Goal: Information Seeking & Learning: Learn about a topic

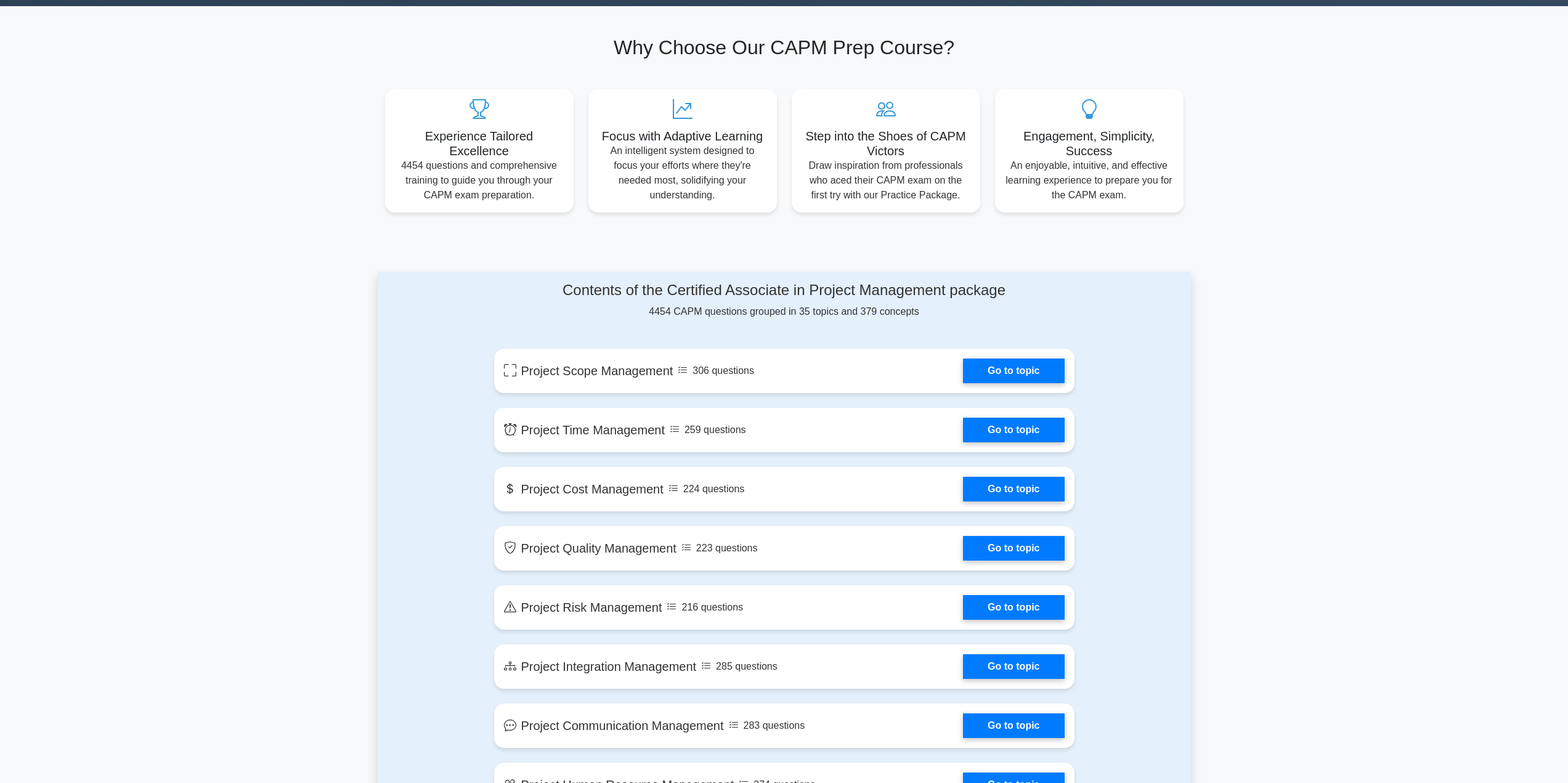
scroll to position [432, 0]
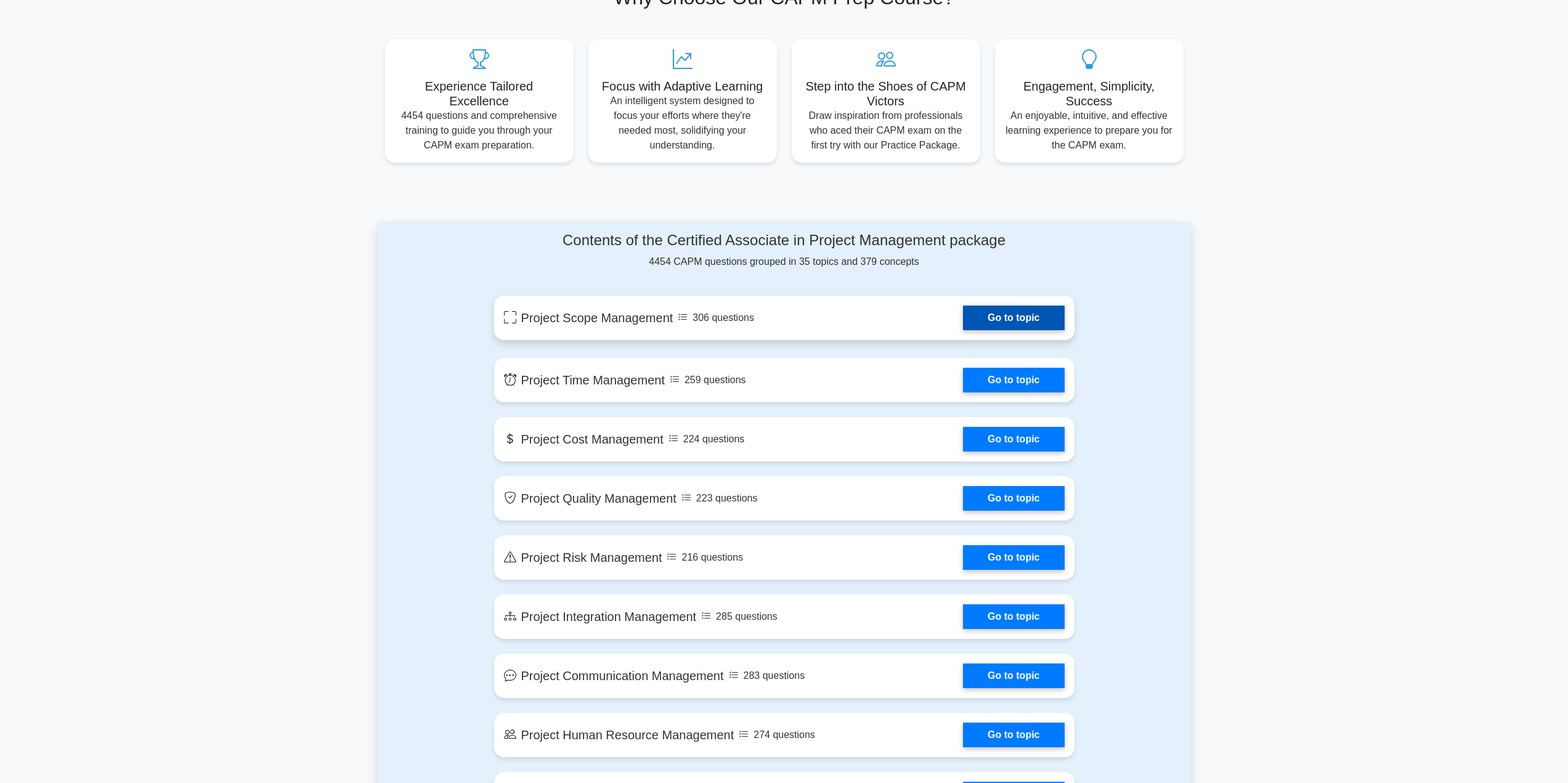
click at [987, 312] on link "Go to topic" at bounding box center [1013, 318] width 101 height 25
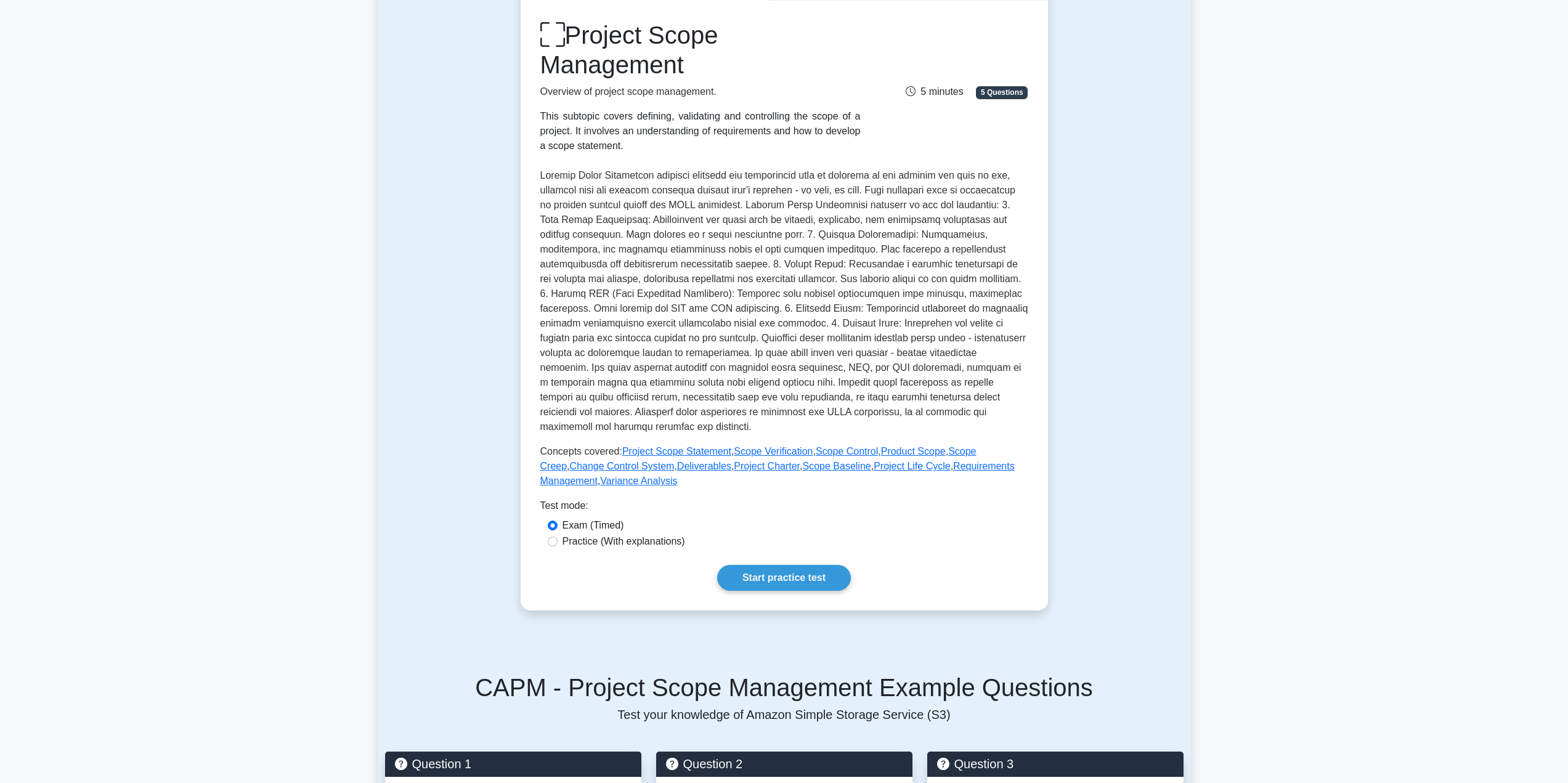
scroll to position [185, 0]
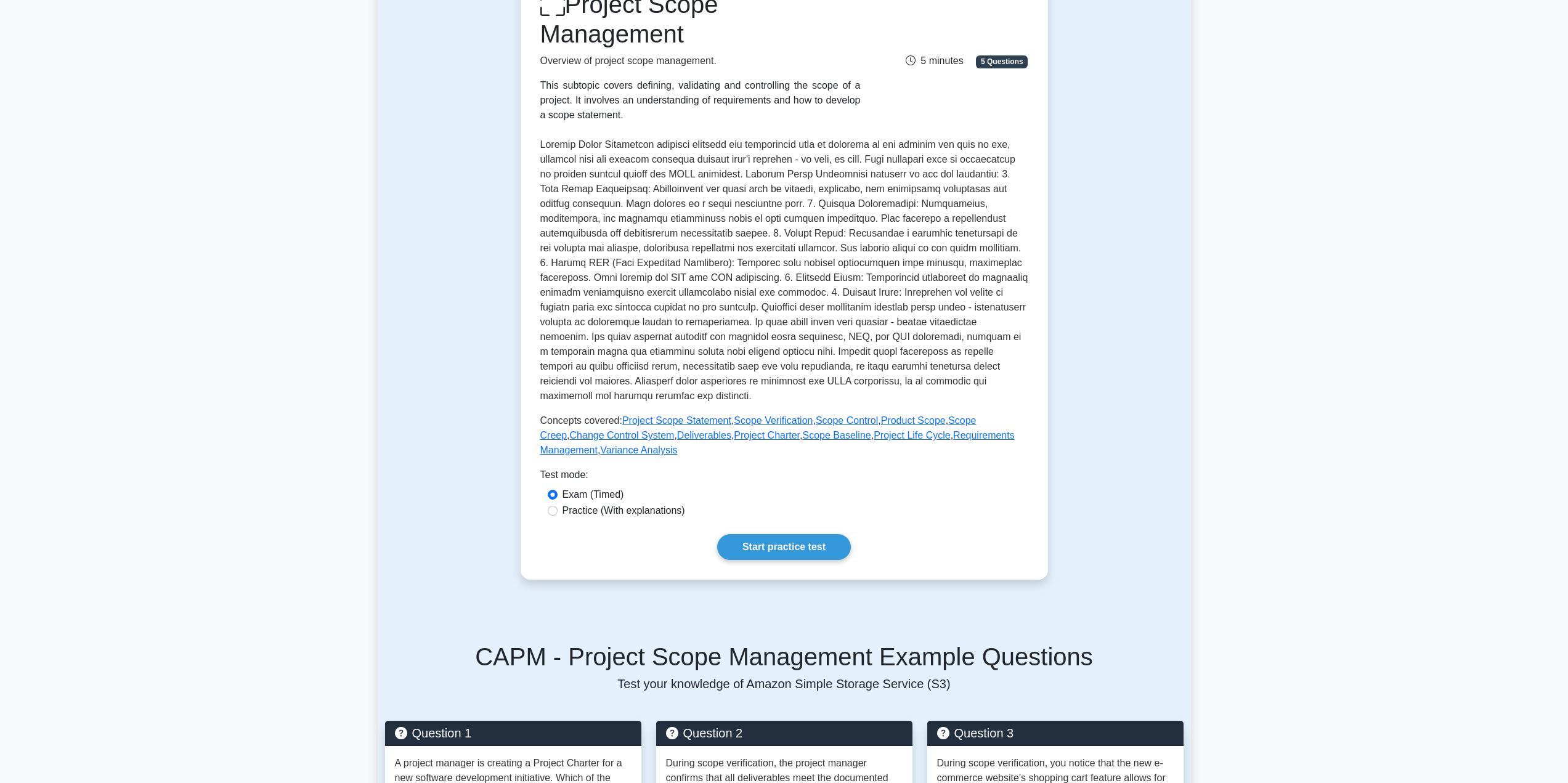
click at [651, 512] on label "Practice (With explanations)" at bounding box center [623, 511] width 123 height 15
click at [558, 512] on input "Practice (With explanations)" at bounding box center [552, 511] width 10 height 10
radio input "true"
click at [747, 538] on link "Start practice test" at bounding box center [784, 547] width 134 height 26
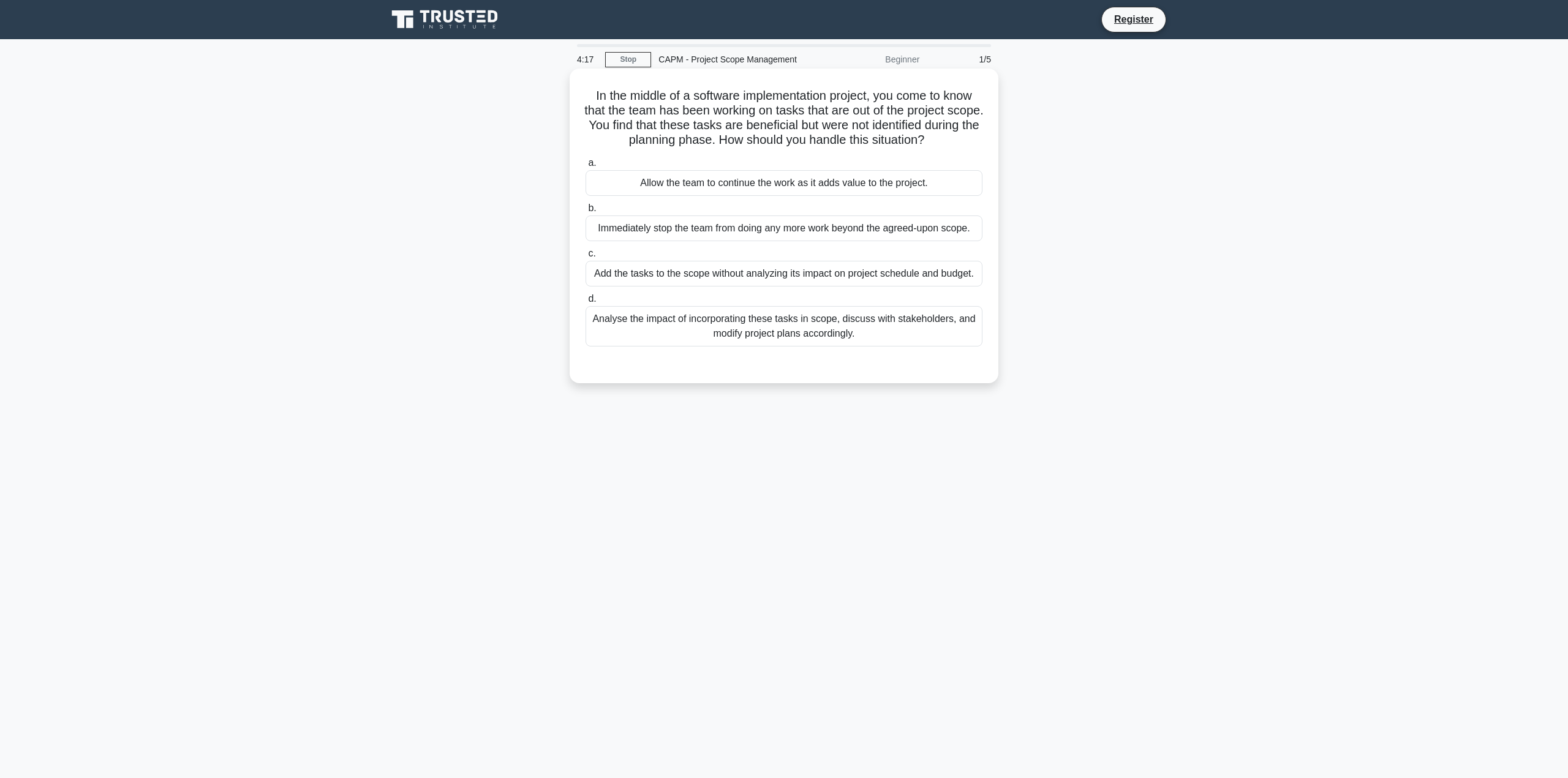
click at [813, 324] on div "Analyse the impact of incorporating these tasks in scope, discuss with stakehol…" at bounding box center [784, 326] width 397 height 40
click at [586, 303] on input "d. Analyse the impact of incorporating these tasks in scope, discuss with stake…" at bounding box center [586, 298] width 0 height 8
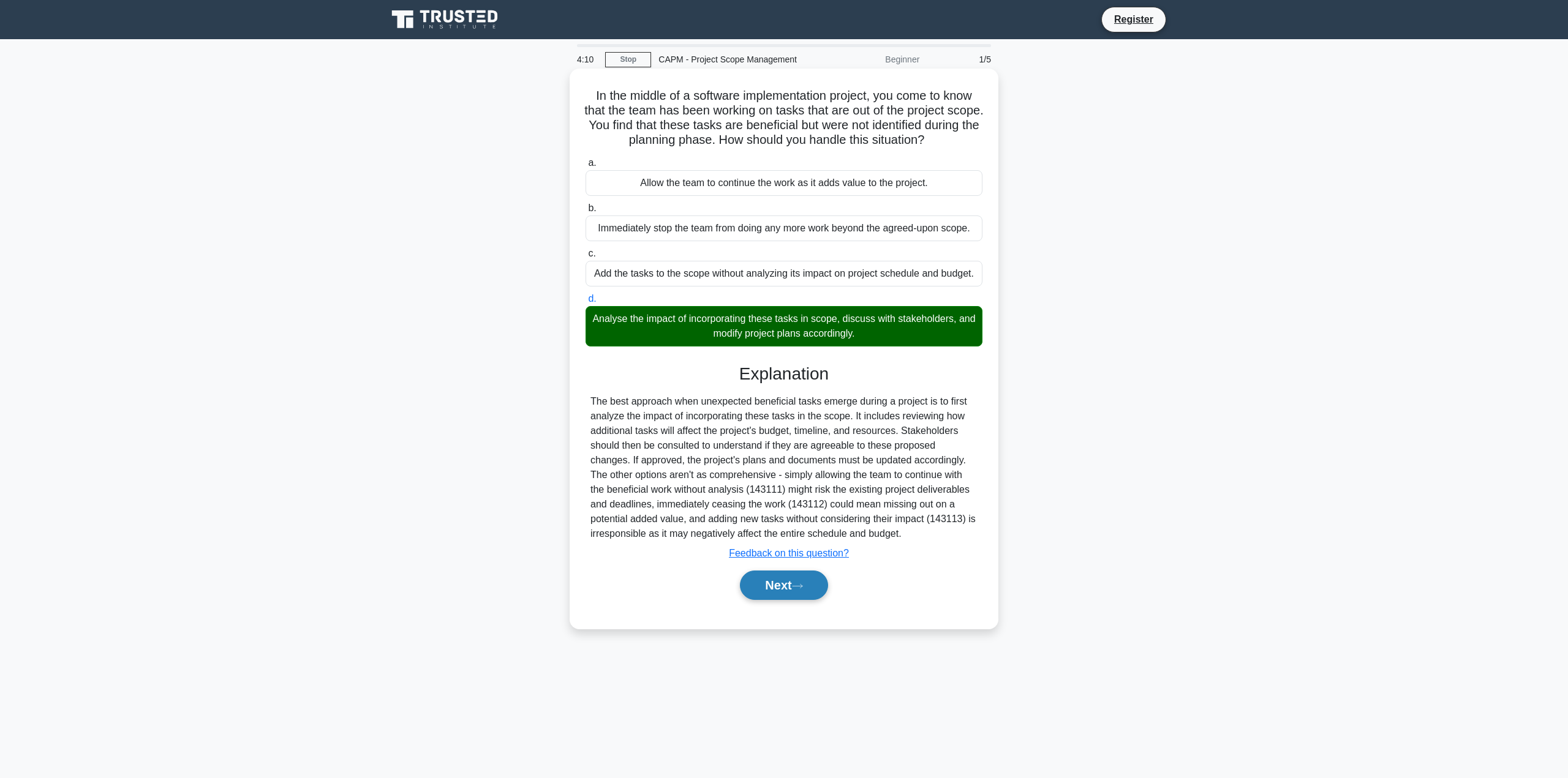
click at [788, 587] on button "Next" at bounding box center [784, 586] width 88 height 30
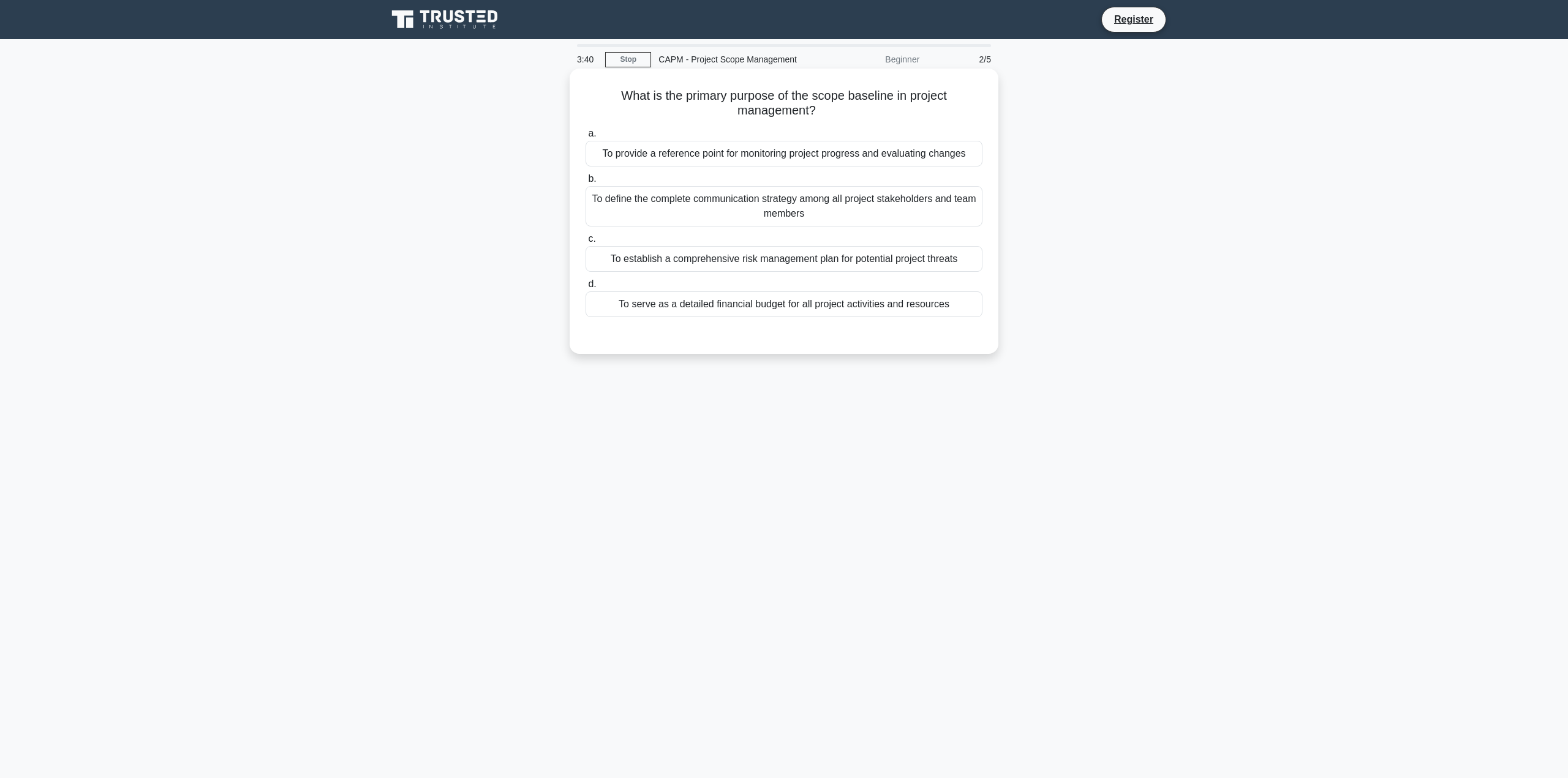
click at [813, 260] on div "To establish a comprehensive risk management plan for potential project threats" at bounding box center [784, 259] width 397 height 26
click at [586, 243] on input "c. To establish a comprehensive risk management plan for potential project thre…" at bounding box center [586, 238] width 0 height 8
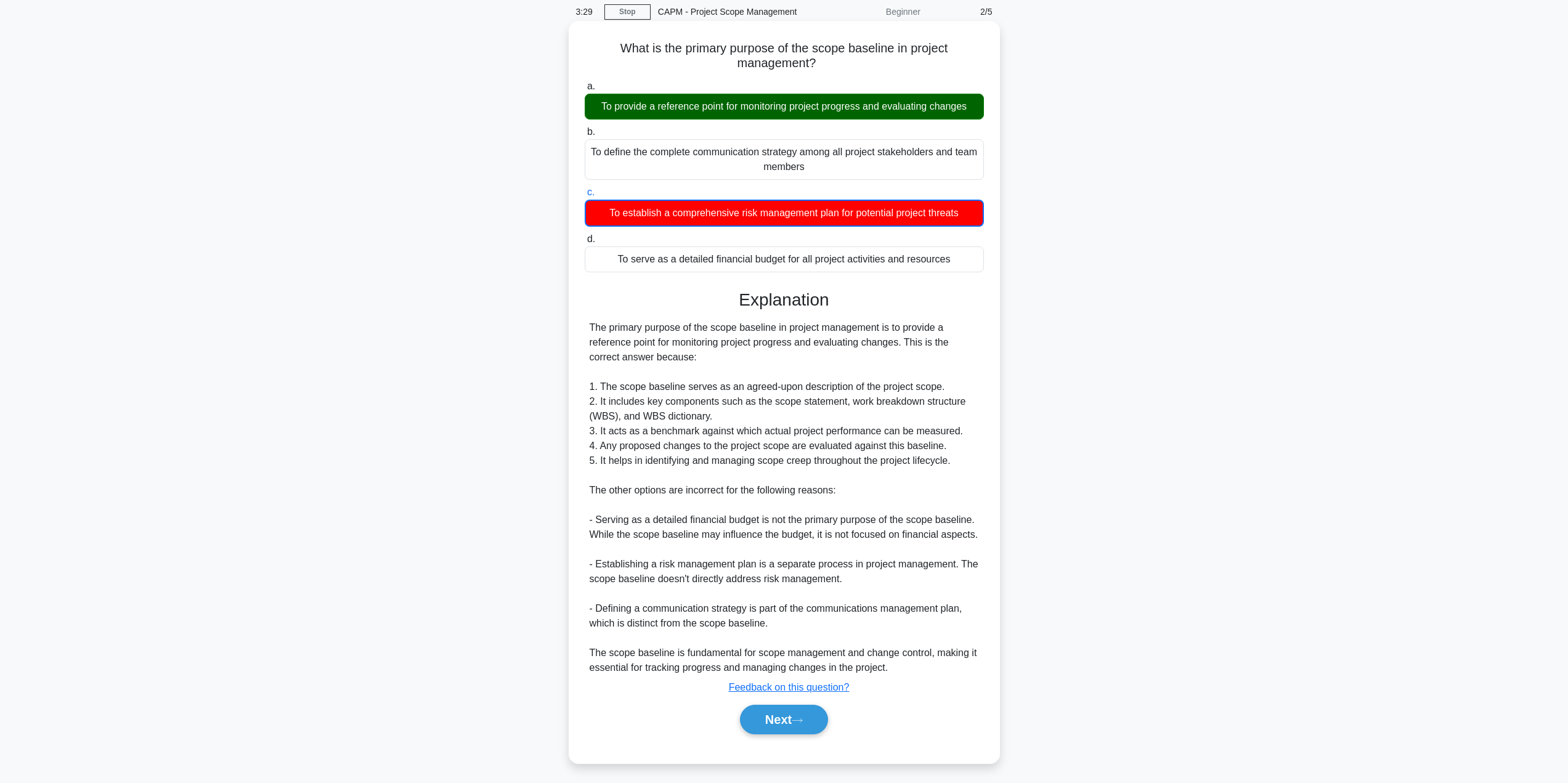
scroll to position [53, 0]
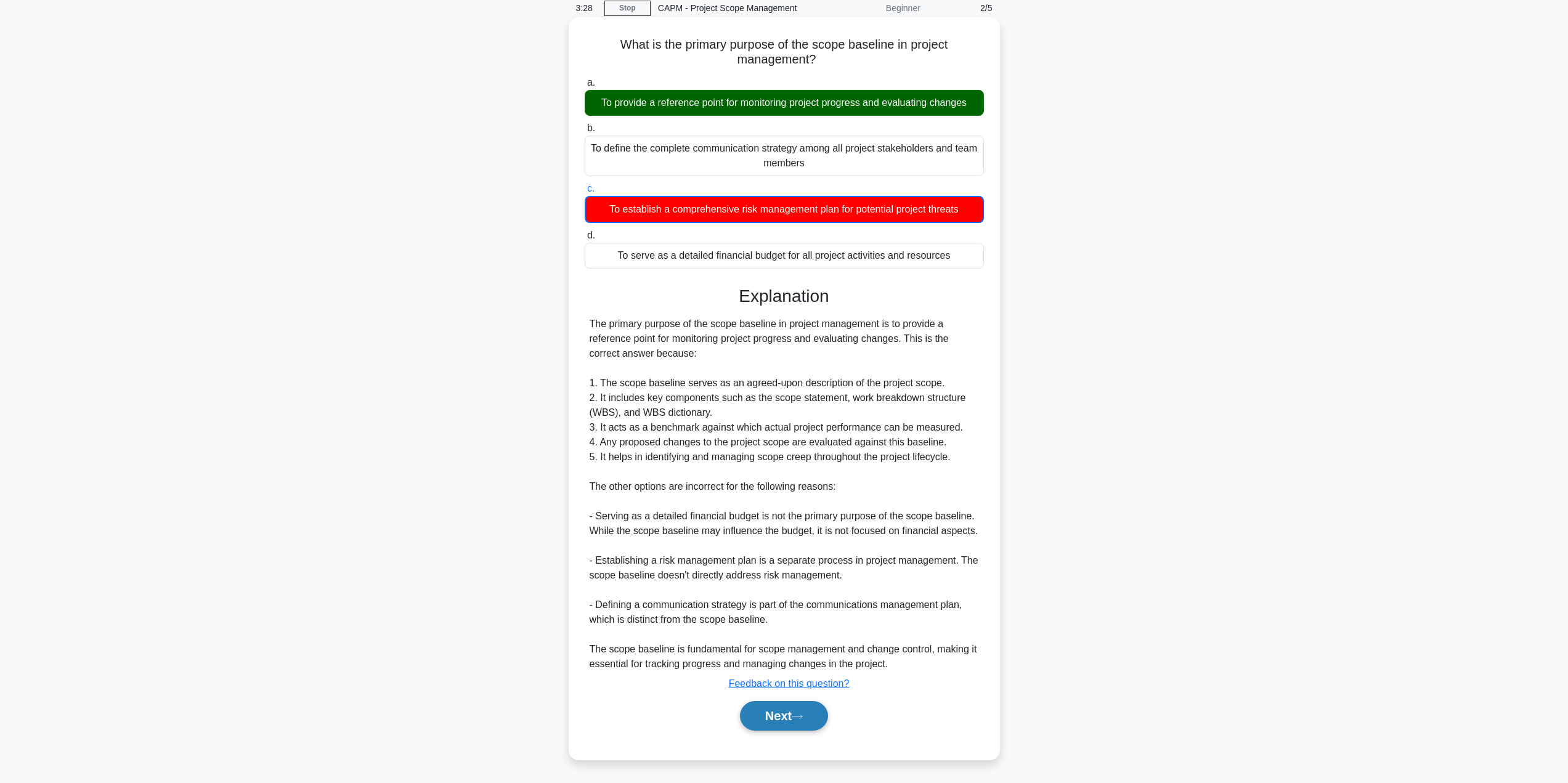
click at [775, 718] on button "Next" at bounding box center [784, 716] width 88 height 30
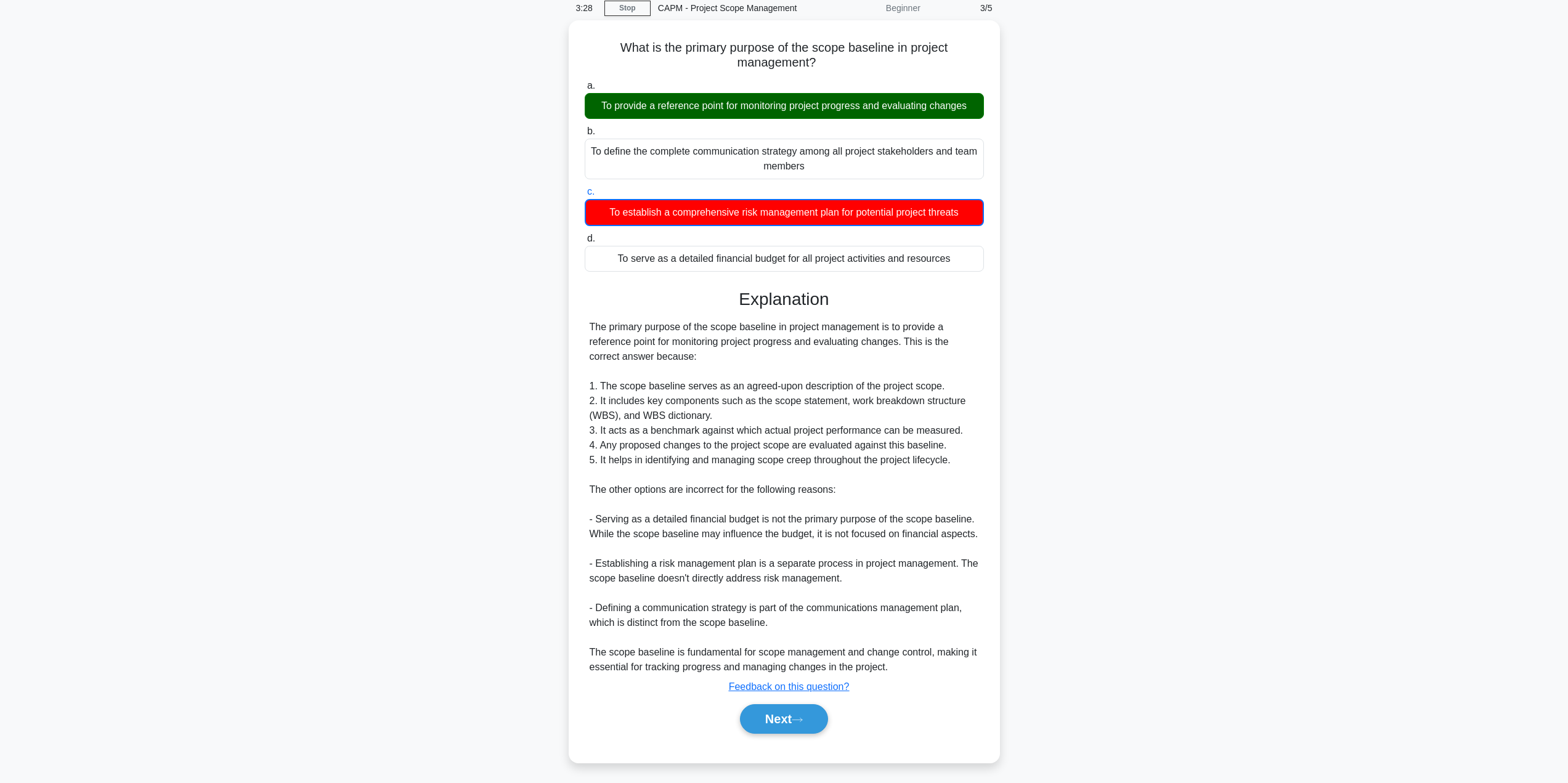
scroll to position [0, 0]
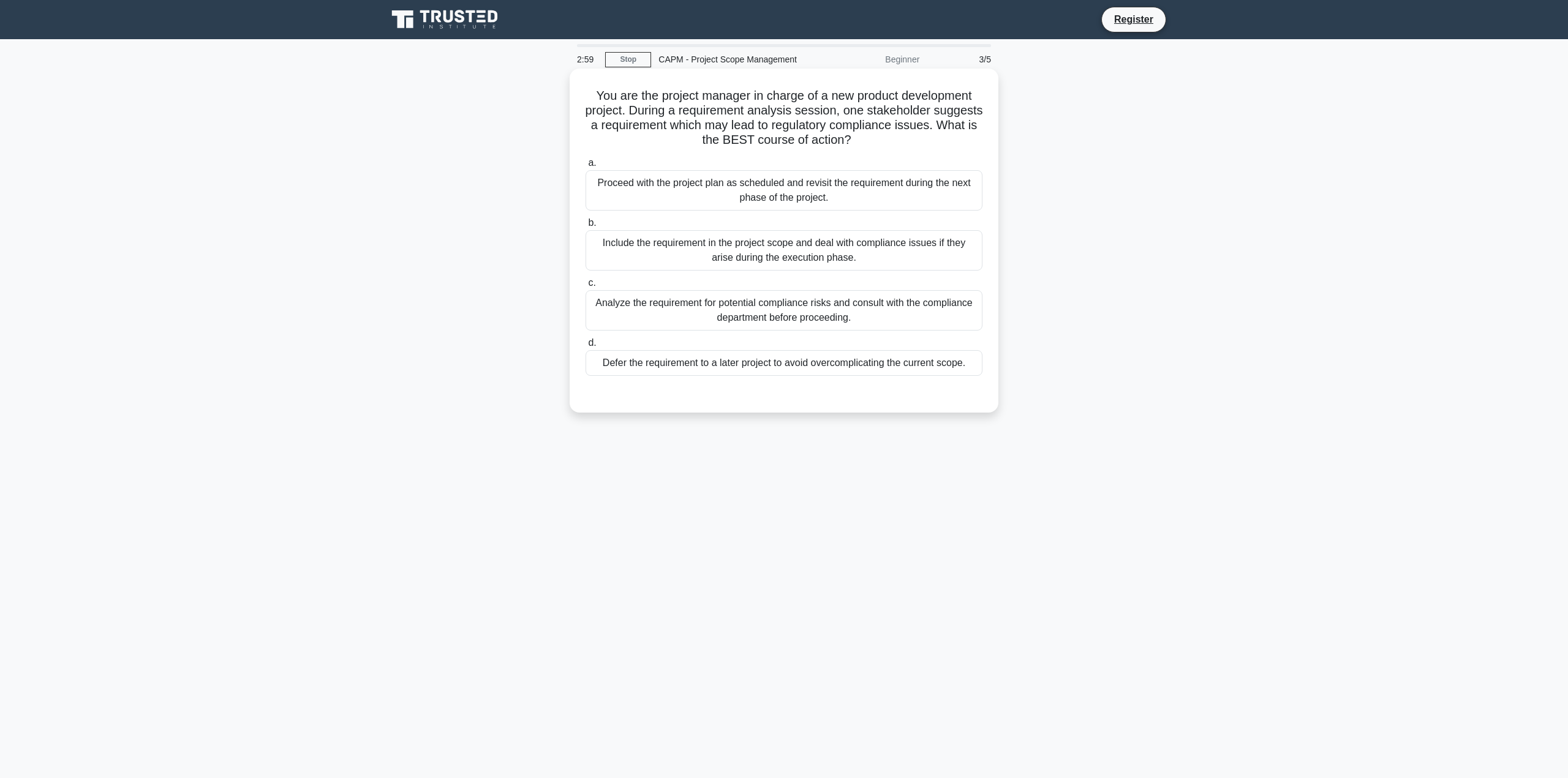
click at [932, 308] on div "Analyze the requirement for potential compliance risks and consult with the com…" at bounding box center [784, 311] width 397 height 40
click at [586, 287] on input "c. Analyze the requirement for potential compliance risks and consult with the …" at bounding box center [586, 283] width 0 height 8
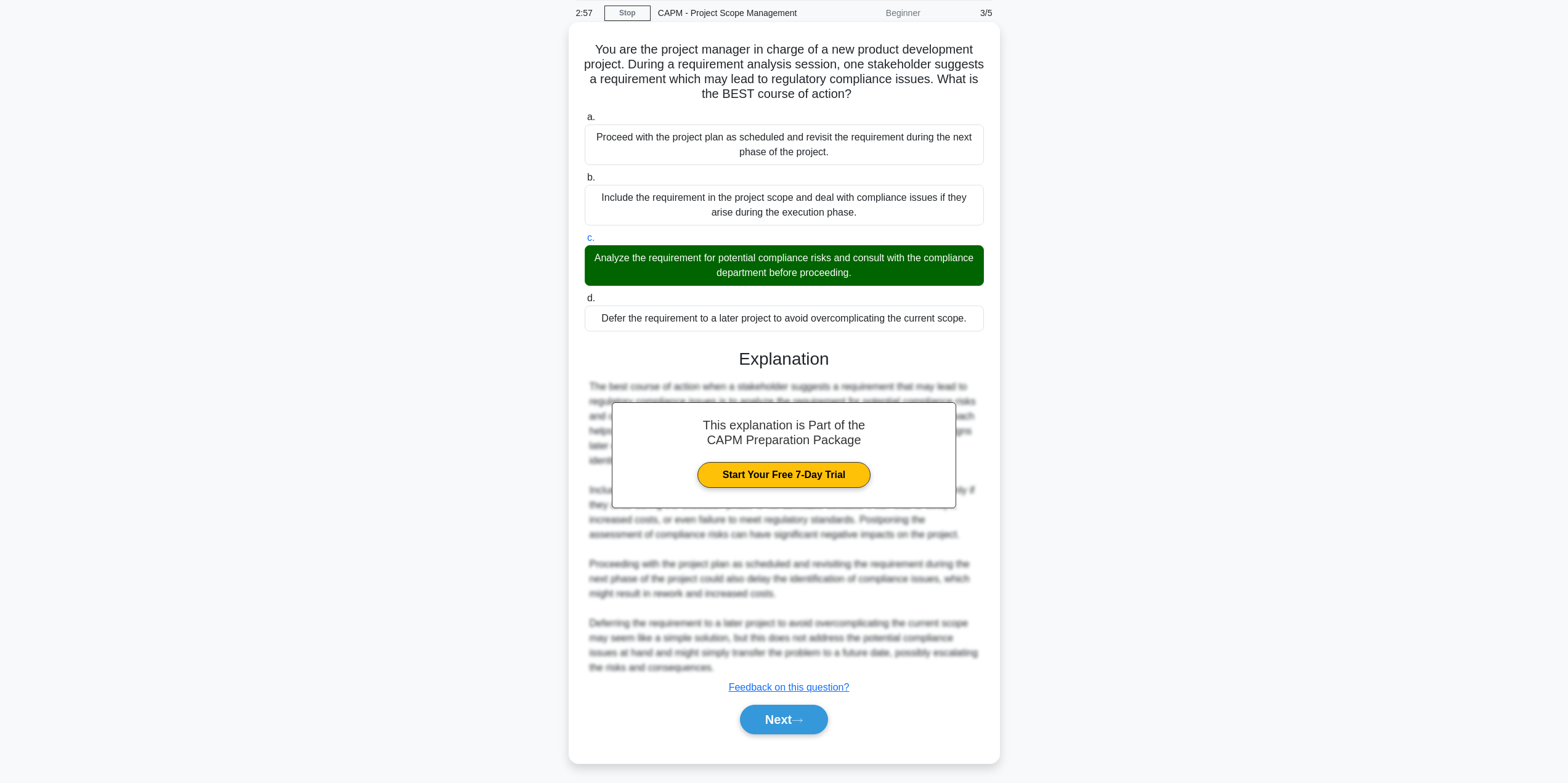
scroll to position [51, 0]
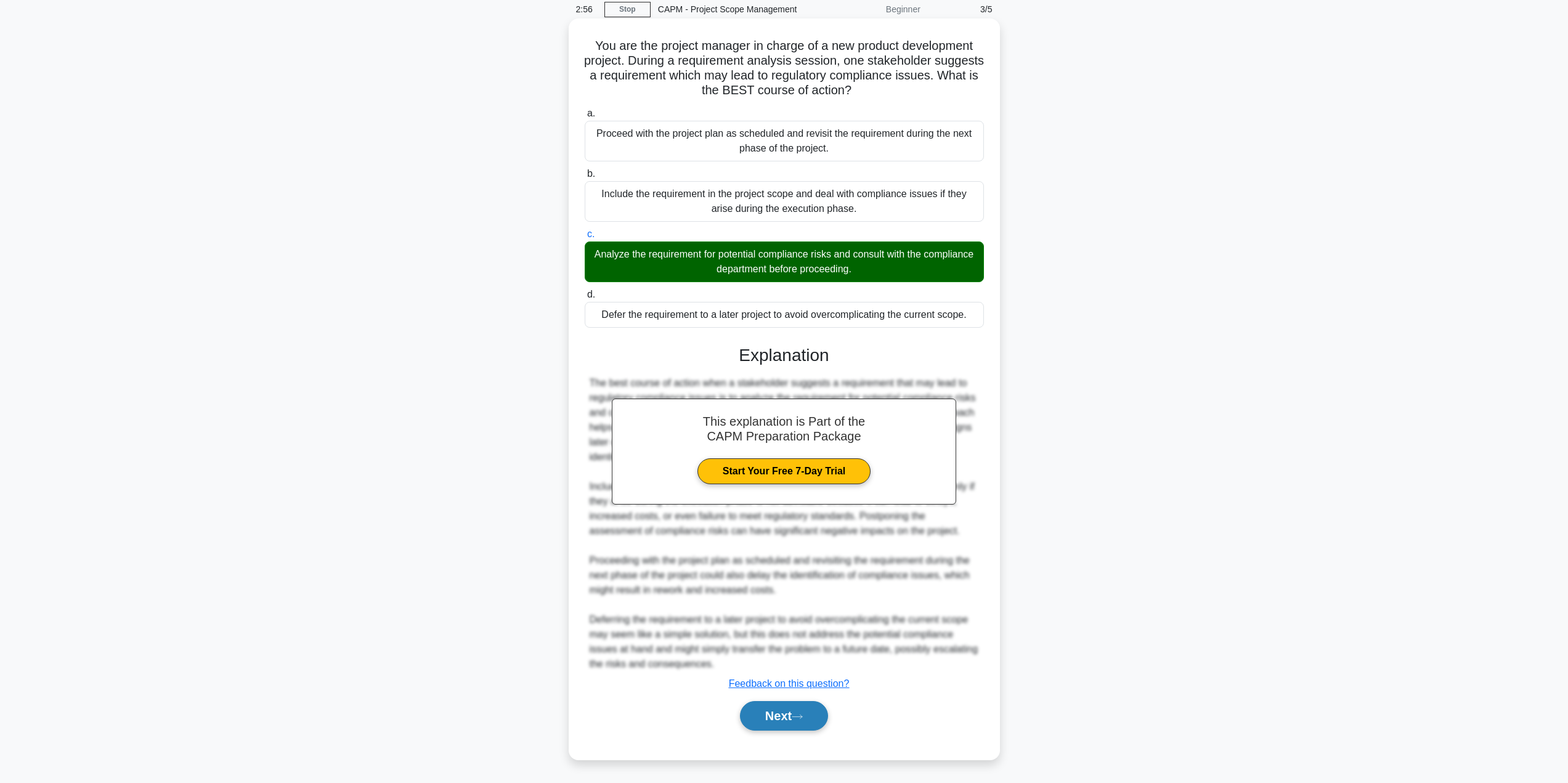
click at [794, 721] on button "Next" at bounding box center [784, 716] width 88 height 30
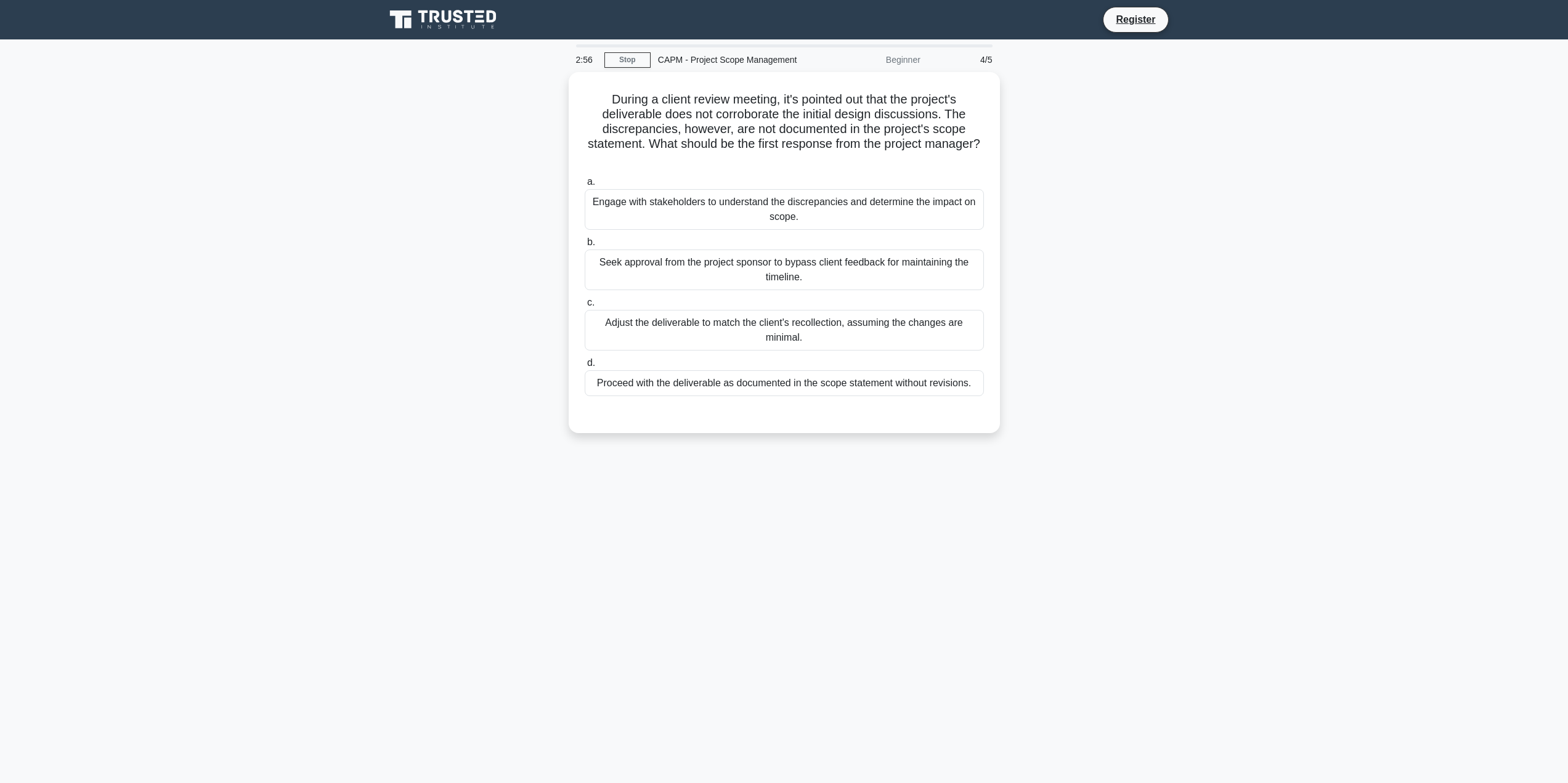
scroll to position [0, 0]
click at [678, 213] on div "Engage with stakeholders to understand the discrepancies and determine the impa…" at bounding box center [789, 207] width 399 height 40
click at [589, 183] on input "a. Engage with stakeholders to understand the discrepancies and determine the i…" at bounding box center [589, 179] width 0 height 8
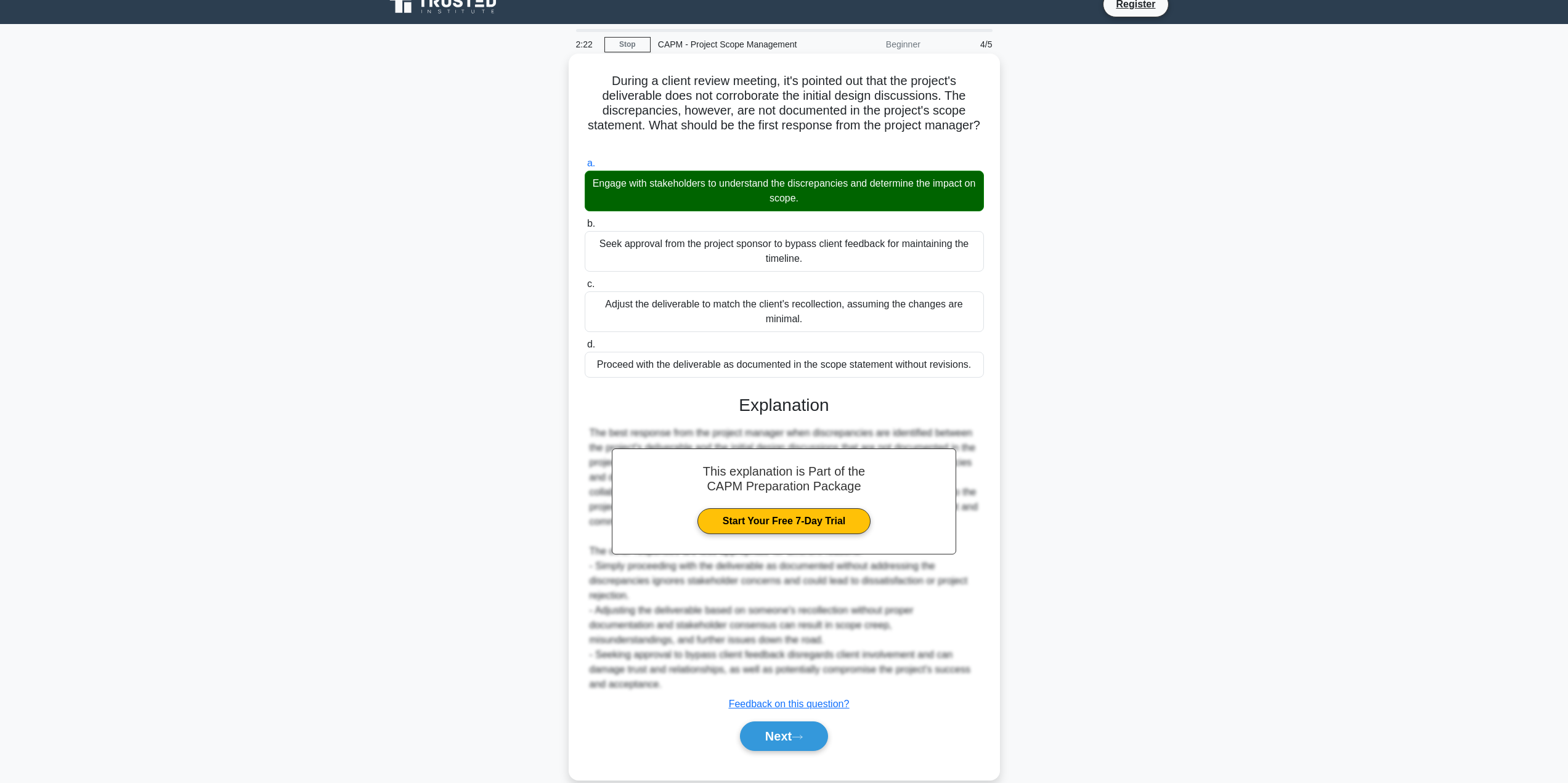
scroll to position [37, 0]
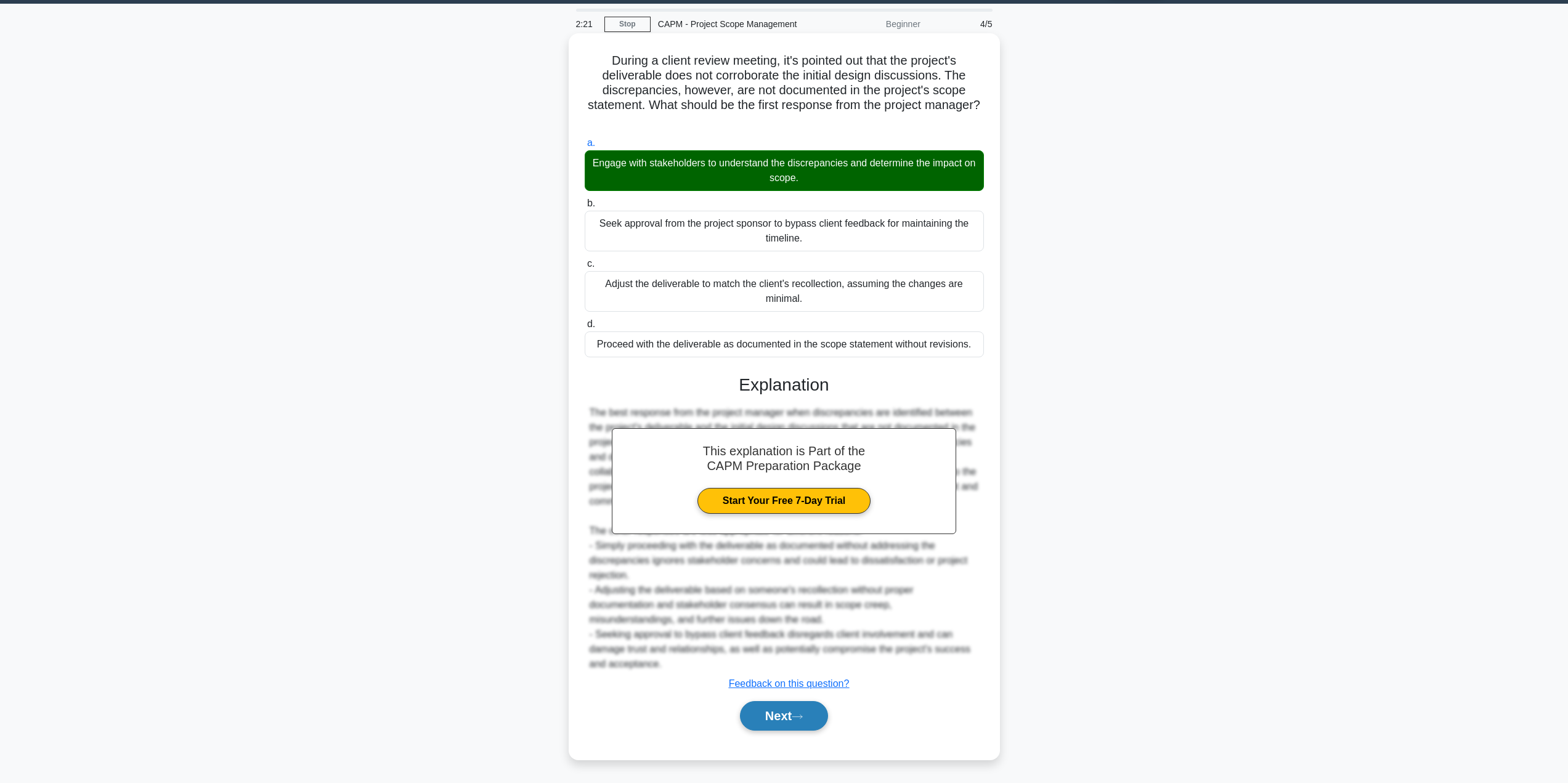
click at [793, 718] on button "Next" at bounding box center [784, 716] width 88 height 30
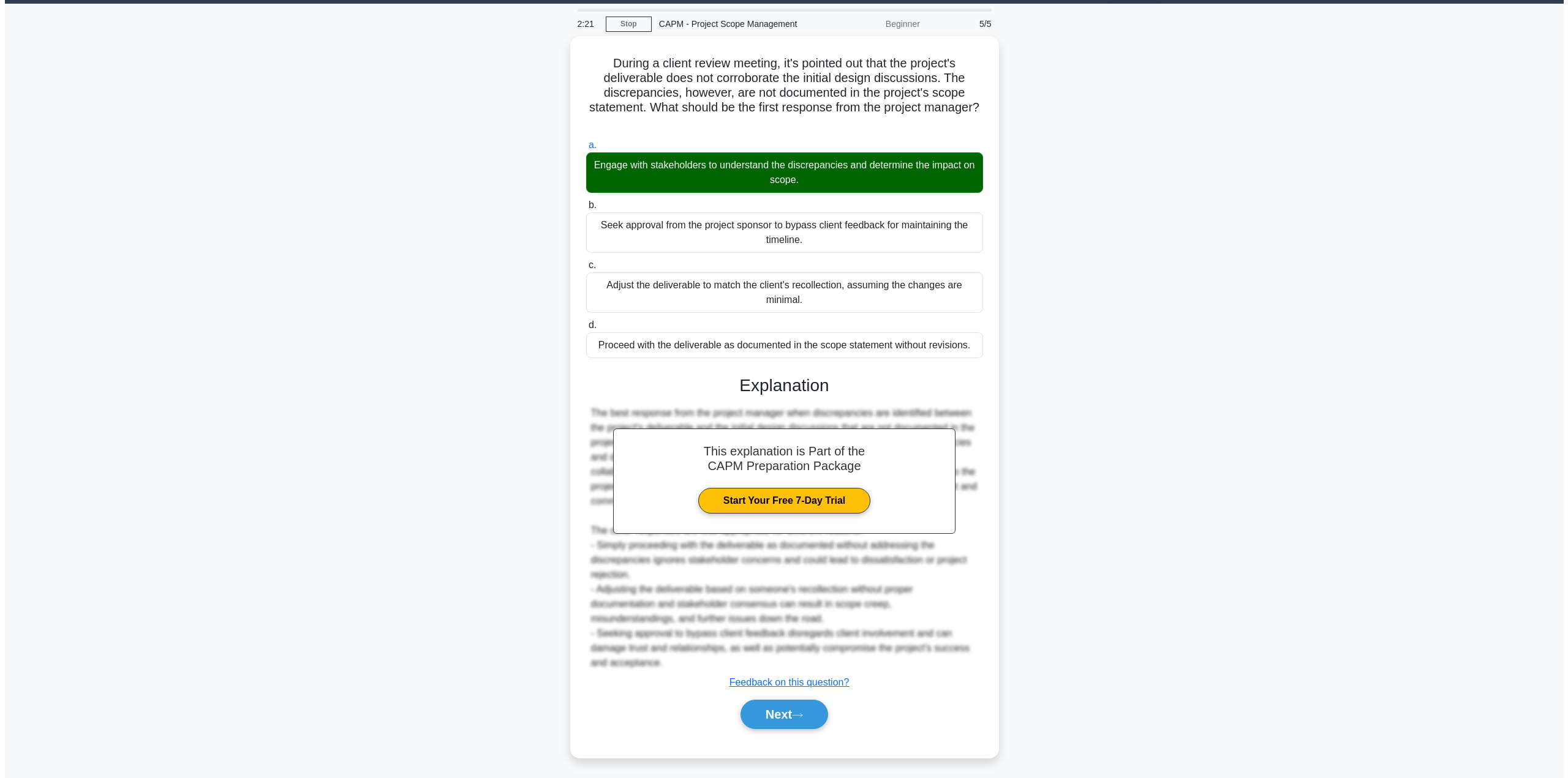
scroll to position [0, 0]
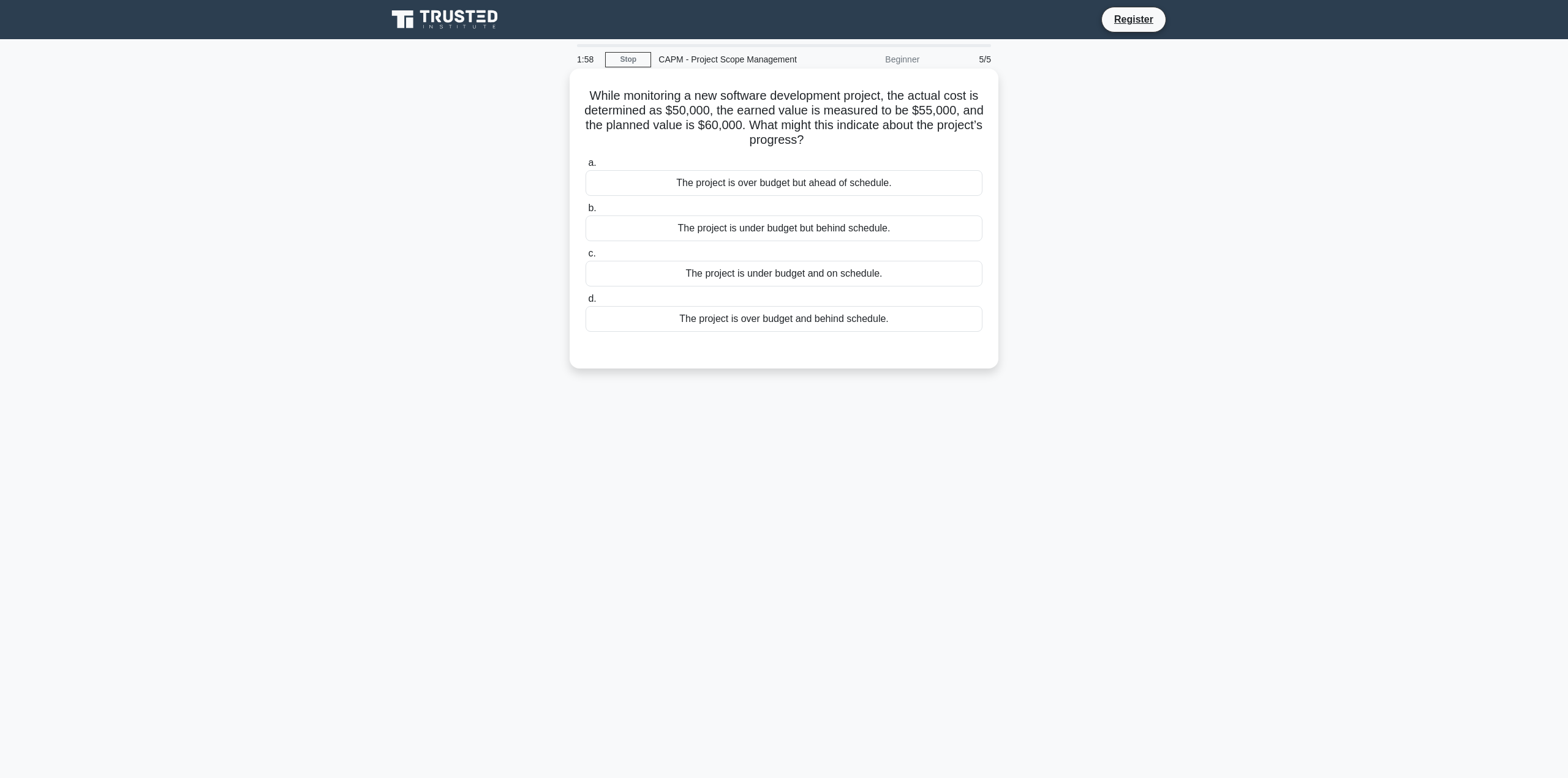
click at [846, 278] on div "The project is under budget and on schedule." at bounding box center [784, 274] width 397 height 26
click at [586, 258] on input "c. The project is under budget and on schedule." at bounding box center [586, 253] width 0 height 8
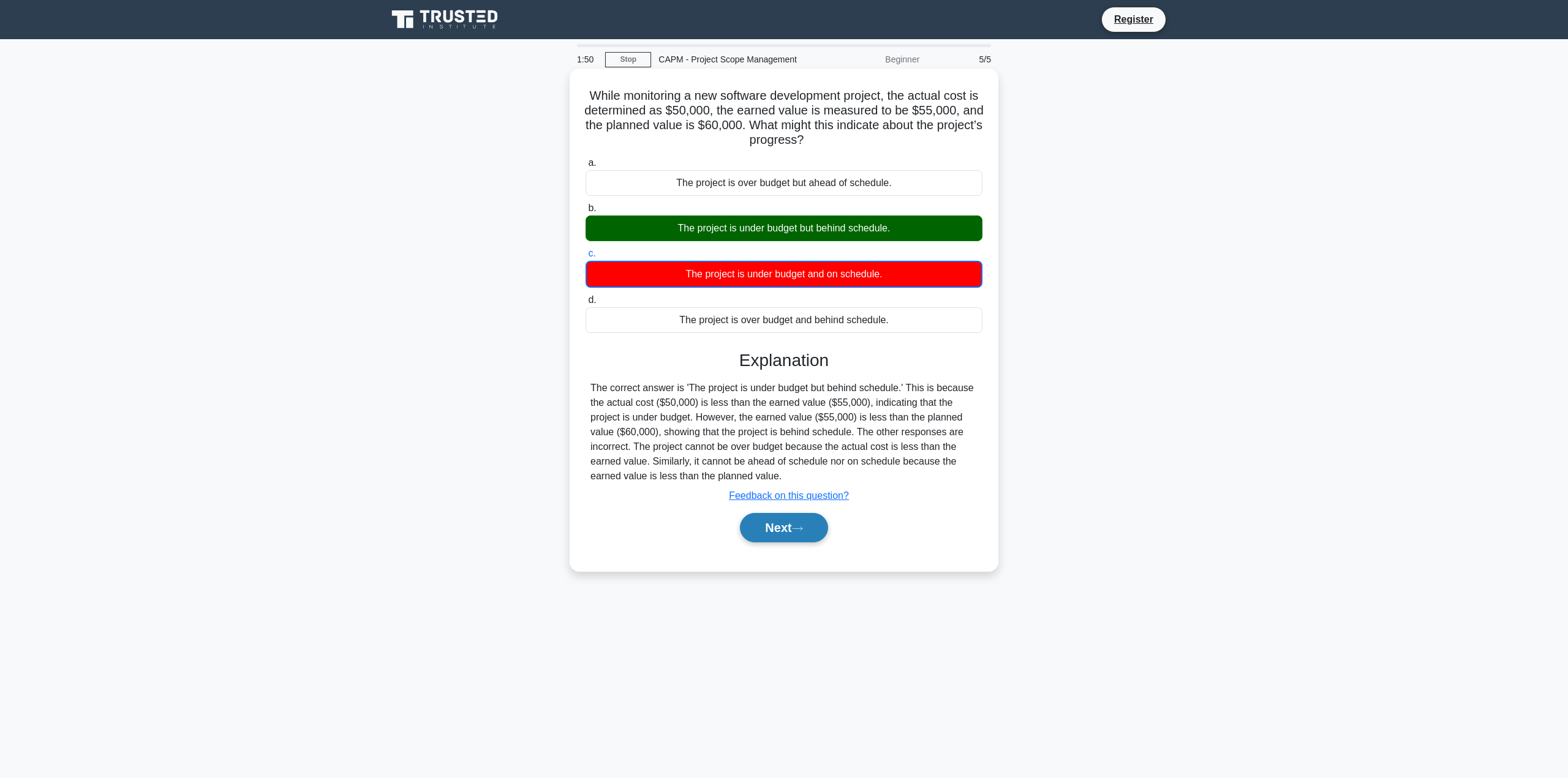
click at [796, 533] on button "Next" at bounding box center [784, 528] width 88 height 30
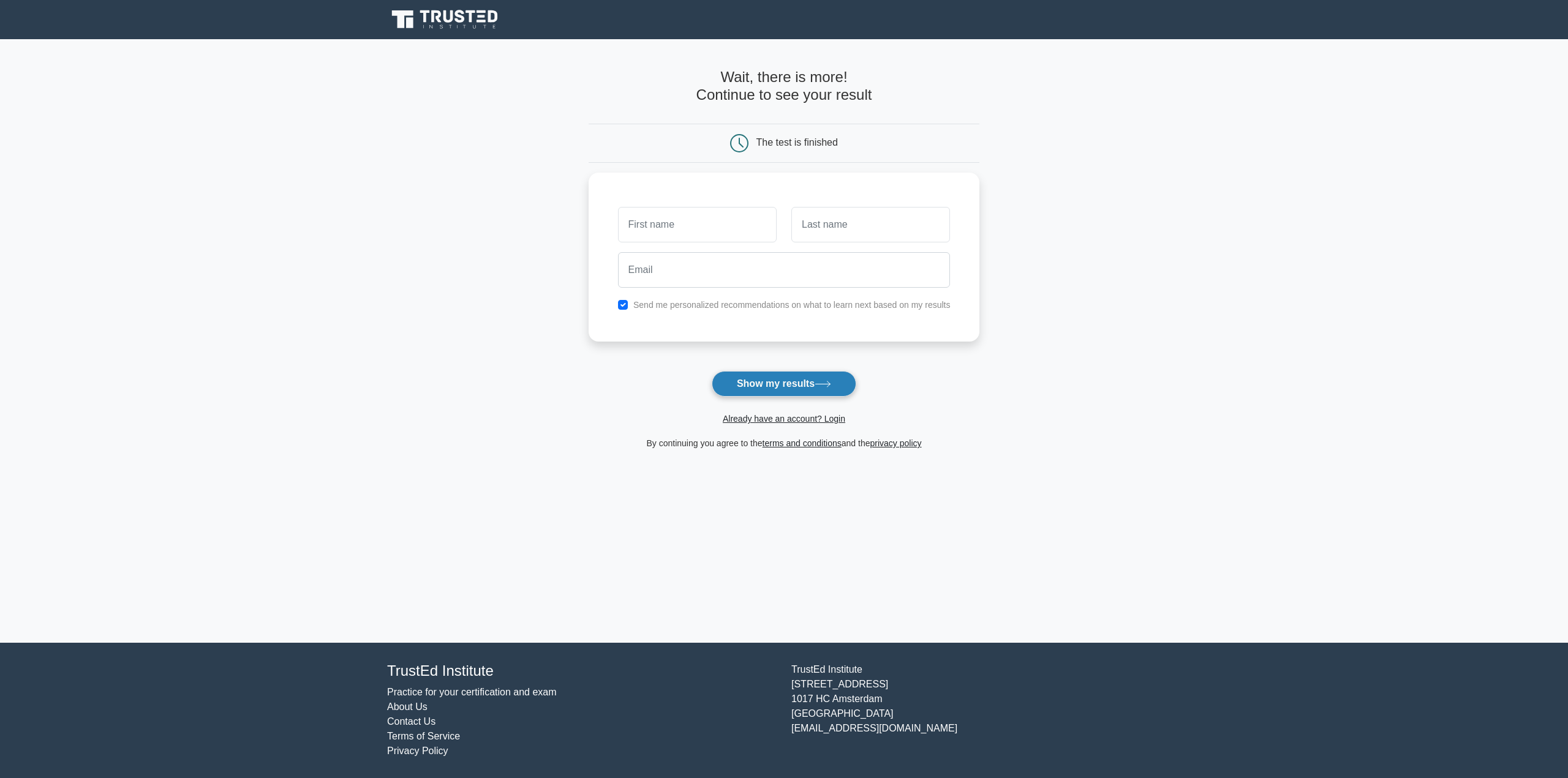
click at [770, 388] on button "Show my results" at bounding box center [784, 384] width 145 height 26
